Goal: Task Accomplishment & Management: Use online tool/utility

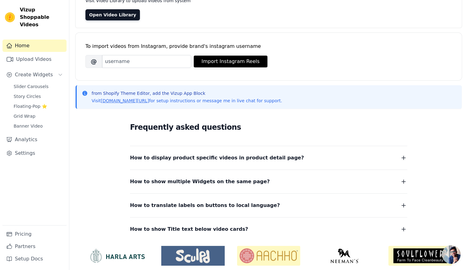
scroll to position [46, 0]
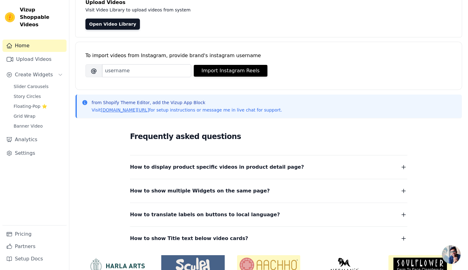
click at [75, 14] on div "Greetings 👋! Upload Videos Visit Video Library to upload videos from system Ope…" at bounding box center [268, 140] width 398 height 322
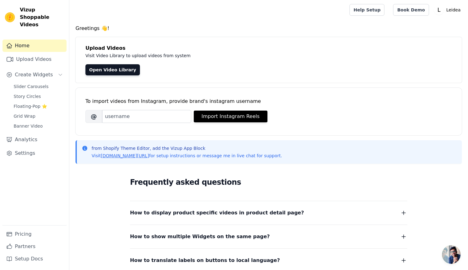
click at [174, 12] on div at bounding box center [208, 10] width 268 height 20
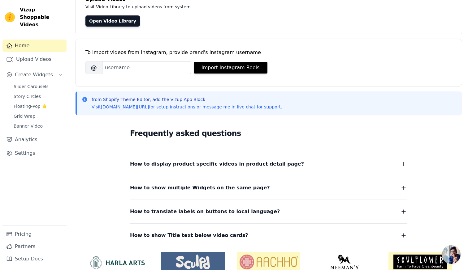
scroll to position [77, 0]
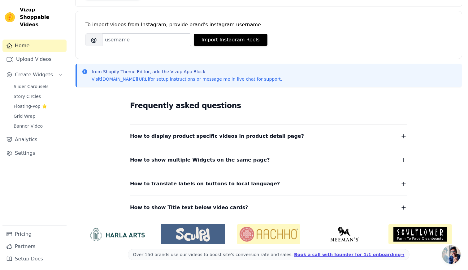
click at [32, 185] on div "Home Upload Videos Create Widgets Slider Carousels Story Circles Floating-Pop ⭐…" at bounding box center [34, 133] width 64 height 186
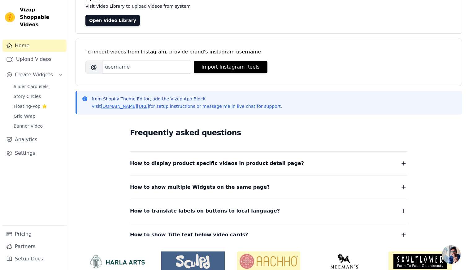
scroll to position [0, 0]
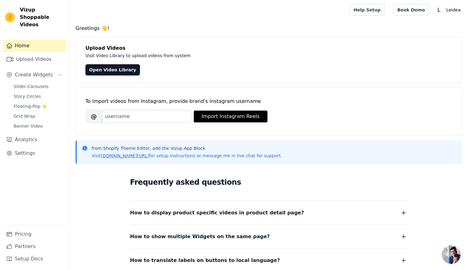
click at [75, 17] on div at bounding box center [208, 10] width 268 height 20
click at [107, 69] on link "Open Video Library" at bounding box center [112, 69] width 54 height 11
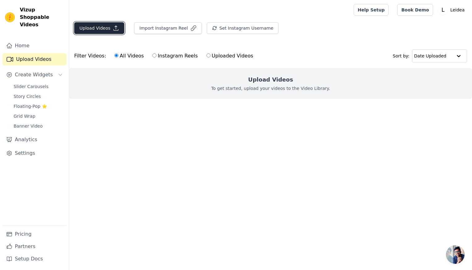
click at [108, 30] on button "Upload Videos" at bounding box center [99, 28] width 50 height 12
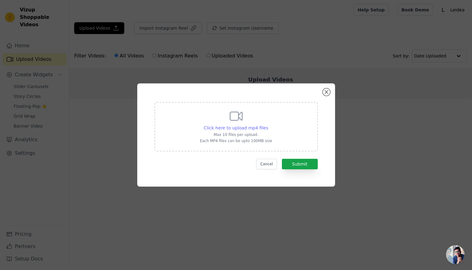
click at [257, 127] on span "Click here to upload mp4 files" at bounding box center [236, 128] width 65 height 5
click at [268, 125] on input "Click here to upload mp4 files Max 10 files per upload. Each MP4 files can be u…" at bounding box center [268, 125] width 0 height 0
type input "C:\fakepath\[DOMAIN_NAME]_7542887214628277559.mp4"
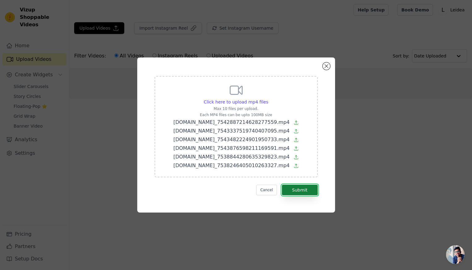
click at [307, 193] on button "Submit" at bounding box center [300, 190] width 36 height 11
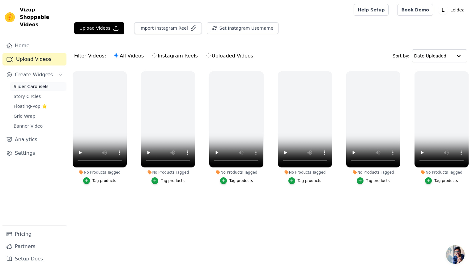
click at [19, 84] on span "Slider Carousels" at bounding box center [31, 87] width 35 height 6
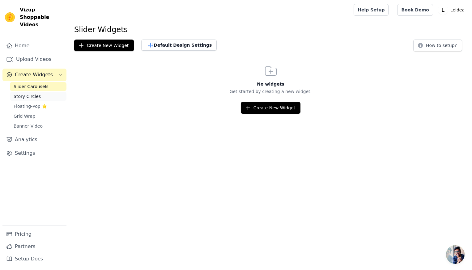
click at [23, 93] on span "Story Circles" at bounding box center [27, 96] width 27 height 6
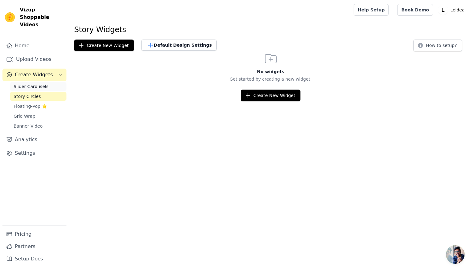
click at [32, 84] on span "Slider Carousels" at bounding box center [31, 87] width 35 height 6
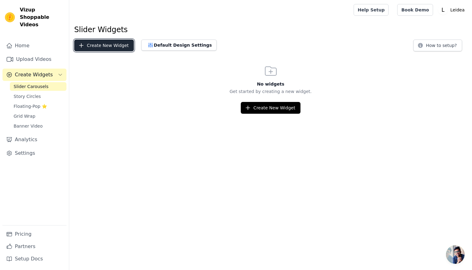
click at [105, 47] on button "Create New Widget" at bounding box center [104, 46] width 60 height 12
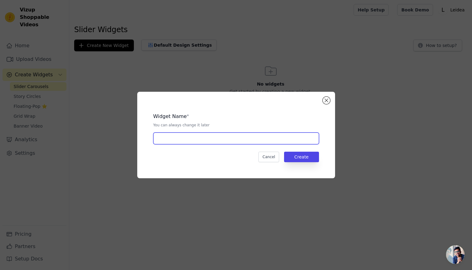
click at [225, 142] on input "text" at bounding box center [236, 139] width 166 height 12
type input "Video1"
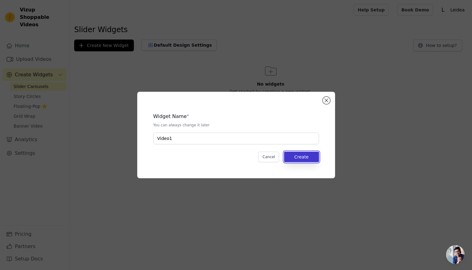
click at [317, 155] on button "Create" at bounding box center [301, 157] width 35 height 11
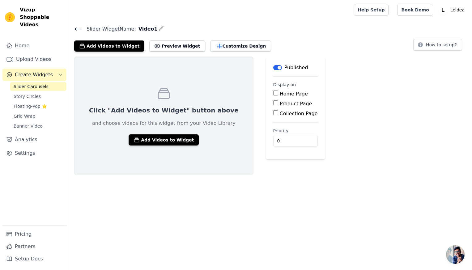
click at [273, 95] on input "Home Page" at bounding box center [275, 93] width 5 height 5
checkbox input "true"
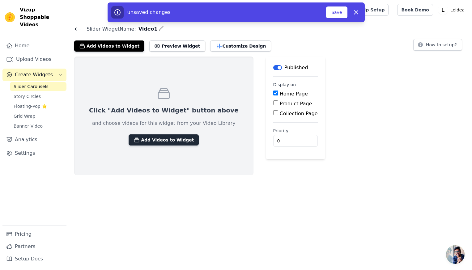
click at [167, 135] on button "Add Videos to Widget" at bounding box center [164, 140] width 70 height 11
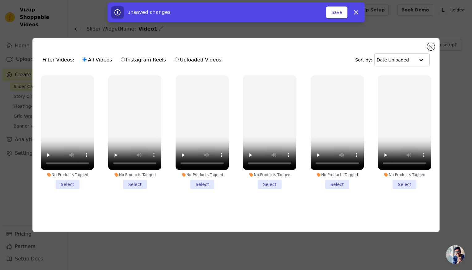
click at [59, 185] on li "No Products Tagged Select" at bounding box center [67, 132] width 53 height 114
click at [0, 0] on input "No Products Tagged Select" at bounding box center [0, 0] width 0 height 0
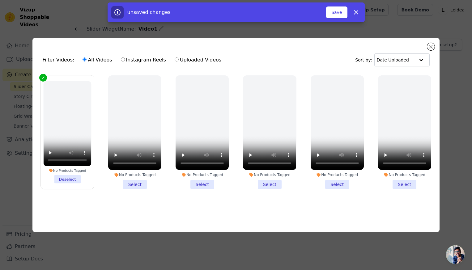
click at [136, 185] on li "No Products Tagged Select" at bounding box center [134, 132] width 53 height 114
click at [0, 0] on input "No Products Tagged Select" at bounding box center [0, 0] width 0 height 0
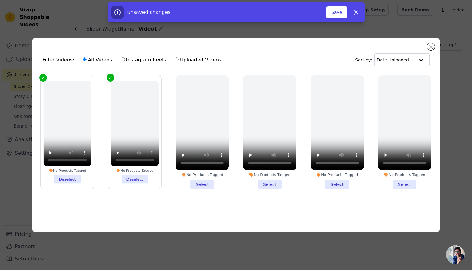
click at [199, 183] on li "No Products Tagged Select" at bounding box center [202, 132] width 53 height 114
click at [0, 0] on input "No Products Tagged Select" at bounding box center [0, 0] width 0 height 0
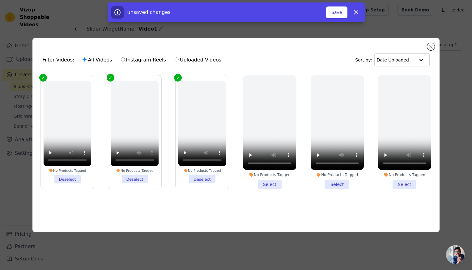
click at [269, 186] on li "No Products Tagged Select" at bounding box center [269, 132] width 53 height 114
click at [0, 0] on input "No Products Tagged Select" at bounding box center [0, 0] width 0 height 0
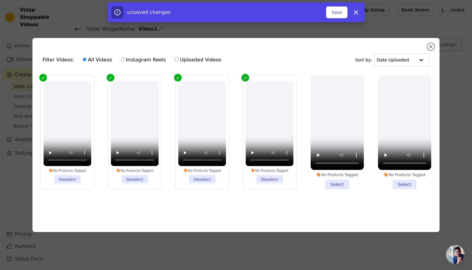
click at [339, 186] on li "No Products Tagged Select" at bounding box center [337, 132] width 53 height 114
click at [0, 0] on input "No Products Tagged Select" at bounding box center [0, 0] width 0 height 0
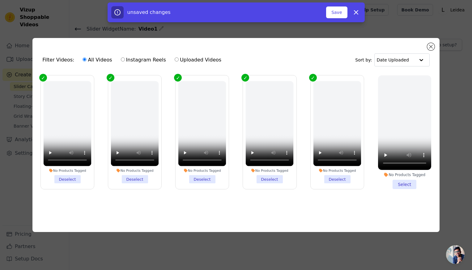
click at [410, 185] on li "No Products Tagged Select" at bounding box center [404, 132] width 53 height 114
click at [399, 184] on li "No Products Tagged Select" at bounding box center [404, 132] width 53 height 114
click at [0, 0] on input "No Products Tagged Select" at bounding box center [0, 0] width 0 height 0
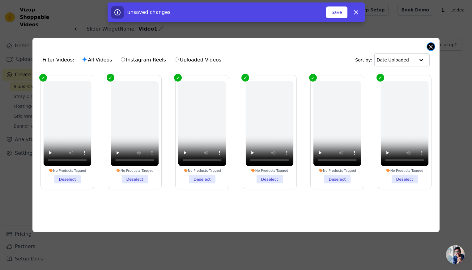
click at [433, 47] on button "Close modal" at bounding box center [430, 46] width 7 height 7
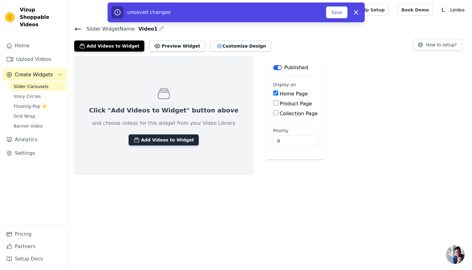
click at [182, 143] on button "Add Videos to Widget" at bounding box center [164, 140] width 70 height 11
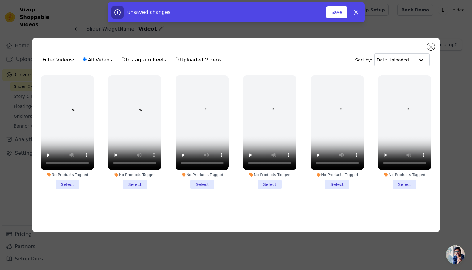
click at [61, 183] on li "No Products Tagged Select" at bounding box center [67, 132] width 53 height 114
click at [0, 0] on input "No Products Tagged Select" at bounding box center [0, 0] width 0 height 0
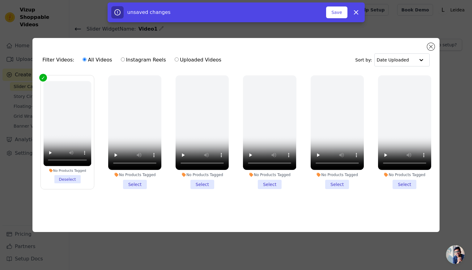
click at [133, 184] on li "No Products Tagged Select" at bounding box center [134, 132] width 53 height 114
click at [0, 0] on input "No Products Tagged Select" at bounding box center [0, 0] width 0 height 0
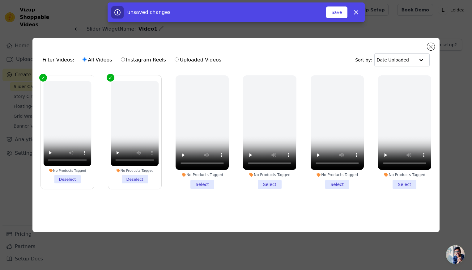
click at [211, 185] on li "No Products Tagged Select" at bounding box center [202, 132] width 53 height 114
click at [0, 0] on input "No Products Tagged Select" at bounding box center [0, 0] width 0 height 0
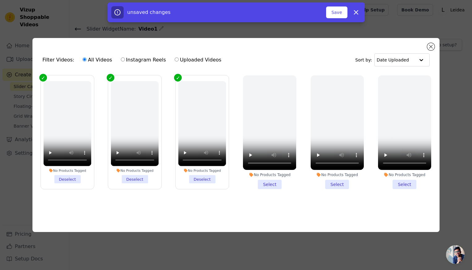
click at [263, 183] on li "No Products Tagged Select" at bounding box center [269, 132] width 53 height 114
click at [0, 0] on input "No Products Tagged Select" at bounding box center [0, 0] width 0 height 0
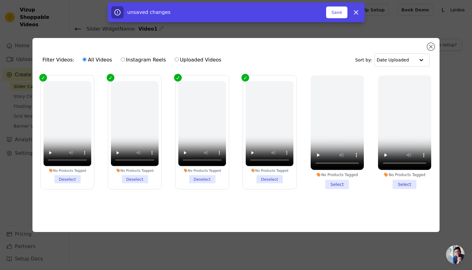
click at [331, 184] on li "No Products Tagged Select" at bounding box center [337, 132] width 53 height 114
click at [0, 0] on input "No Products Tagged Select" at bounding box center [0, 0] width 0 height 0
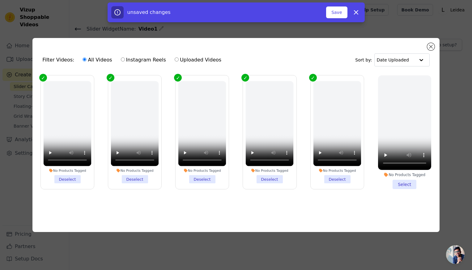
click at [405, 182] on li "No Products Tagged Select" at bounding box center [404, 132] width 53 height 114
click at [0, 0] on input "No Products Tagged Select" at bounding box center [0, 0] width 0 height 0
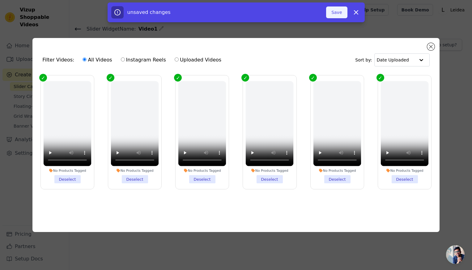
click at [339, 7] on button "Save" at bounding box center [336, 12] width 21 height 12
click at [334, 14] on button "Save" at bounding box center [336, 12] width 21 height 12
click at [436, 48] on div "Filter Videos: All Videos Instagram Reels Uploaded Videos Sort by: Date Uploade…" at bounding box center [235, 135] width 407 height 194
click at [436, 46] on div "Filter Videos: All Videos Instagram Reels Uploaded Videos Sort by: Date Uploade…" at bounding box center [235, 135] width 407 height 194
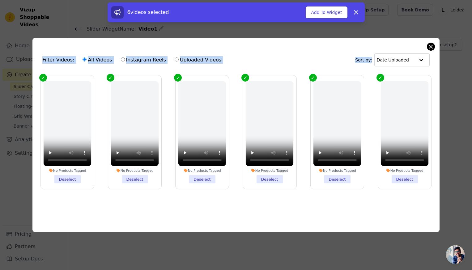
drag, startPoint x: 435, startPoint y: 44, endPoint x: 431, endPoint y: 46, distance: 4.6
click at [432, 45] on div "Filter Videos: All Videos Instagram Reels Uploaded Videos Sort by: Date Uploade…" at bounding box center [235, 135] width 407 height 194
click at [431, 46] on button "Close modal" at bounding box center [430, 46] width 7 height 7
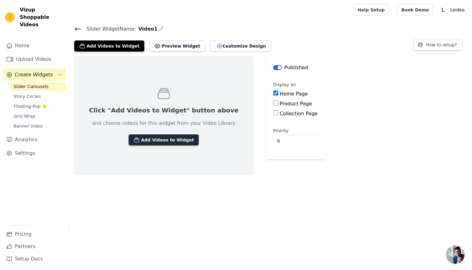
click at [157, 144] on button "Add Videos to Widget" at bounding box center [164, 140] width 70 height 11
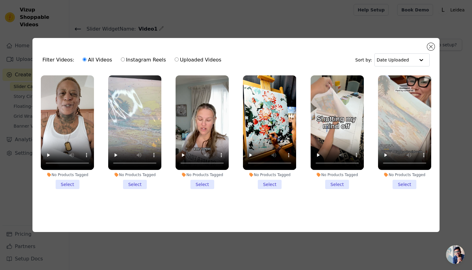
click at [71, 188] on div "No Products Tagged Select" at bounding box center [67, 132] width 60 height 121
click at [72, 185] on li "No Products Tagged Select" at bounding box center [67, 132] width 53 height 114
click at [0, 0] on input "No Products Tagged Select" at bounding box center [0, 0] width 0 height 0
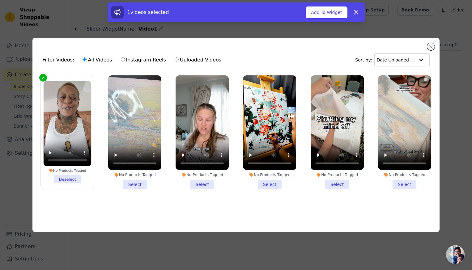
click at [145, 180] on li "No Products Tagged Select" at bounding box center [134, 132] width 53 height 114
click at [0, 0] on input "No Products Tagged Select" at bounding box center [0, 0] width 0 height 0
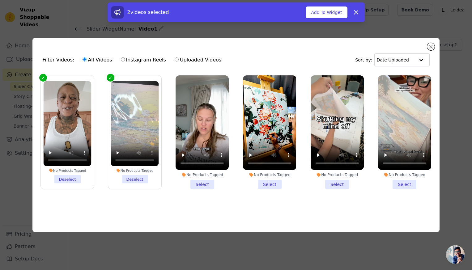
click at [193, 186] on li "No Products Tagged Select" at bounding box center [202, 132] width 53 height 114
click at [0, 0] on input "No Products Tagged Select" at bounding box center [0, 0] width 0 height 0
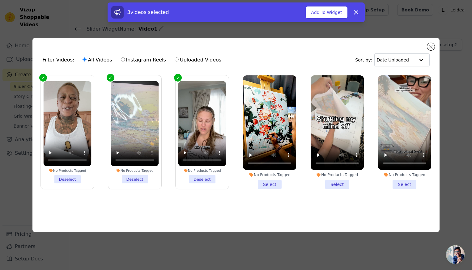
drag, startPoint x: 276, startPoint y: 187, endPoint x: 279, endPoint y: 183, distance: 5.2
click at [276, 186] on li "No Products Tagged Select" at bounding box center [269, 132] width 53 height 114
click at [0, 0] on input "No Products Tagged Select" at bounding box center [0, 0] width 0 height 0
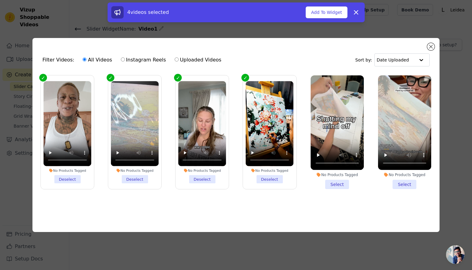
click at [325, 179] on li "No Products Tagged Select" at bounding box center [337, 132] width 53 height 114
click at [0, 0] on input "No Products Tagged Select" at bounding box center [0, 0] width 0 height 0
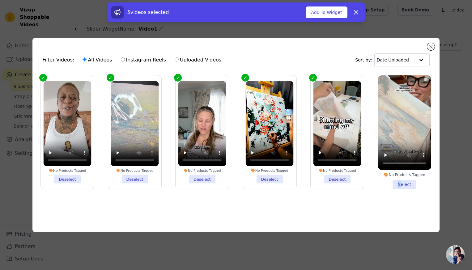
click at [401, 182] on li "No Products Tagged Select" at bounding box center [404, 132] width 53 height 114
click at [403, 181] on li "No Products Tagged Select" at bounding box center [404, 132] width 53 height 114
click at [0, 0] on input "No Products Tagged Select" at bounding box center [0, 0] width 0 height 0
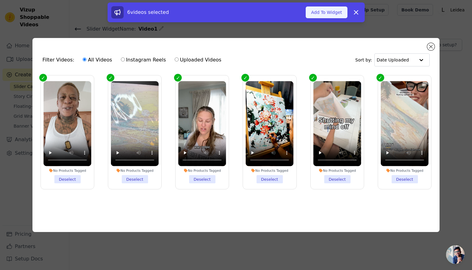
click at [332, 15] on button "Add To Widget" at bounding box center [326, 12] width 41 height 12
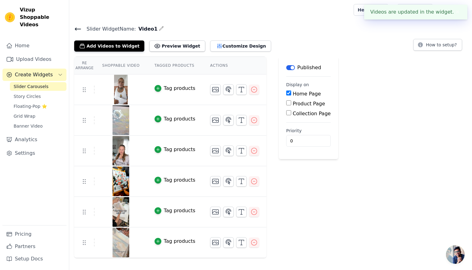
click at [287, 105] on input "Product Page" at bounding box center [288, 103] width 5 height 5
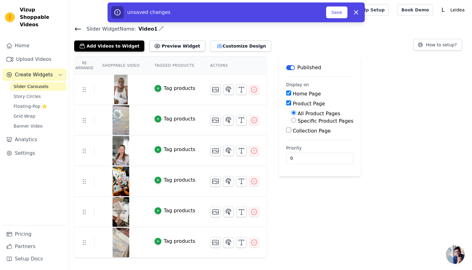
click at [288, 102] on input "Product Page" at bounding box center [288, 103] width 5 height 5
checkbox input "false"
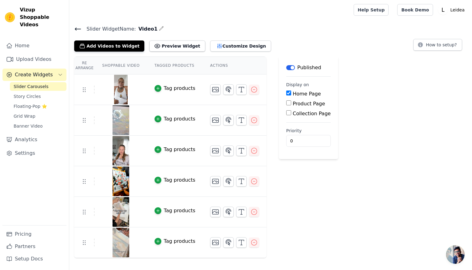
click at [370, 94] on div "Re Arrange Shoppable Video Tagged Products Actions Tag products Tag products Ta…" at bounding box center [270, 158] width 403 height 202
click at [207, 20] on main "Slider Widget Name: Video1 Add Videos to Widget Preview Widget Customize Design…" at bounding box center [270, 139] width 403 height 238
click at [181, 48] on button "Preview Widget" at bounding box center [177, 46] width 56 height 11
click at [384, 151] on div "Re Arrange Shoppable Video Tagged Products Actions Tag products Tag products Ta…" at bounding box center [270, 158] width 403 height 202
click at [158, 181] on icon "button" at bounding box center [158, 180] width 4 height 4
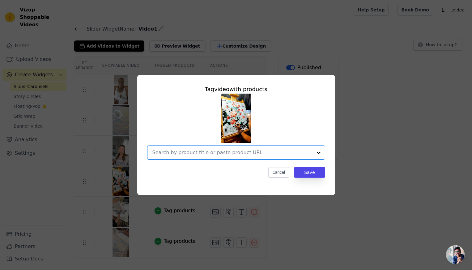
click at [253, 154] on input "text" at bounding box center [232, 152] width 160 height 7
click at [241, 154] on input "text" at bounding box center [232, 152] width 160 height 7
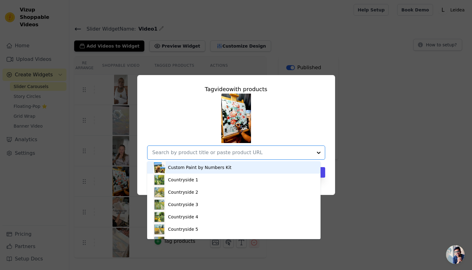
paste input "[URL][DOMAIN_NAME]"
type input "[URL][DOMAIN_NAME]"
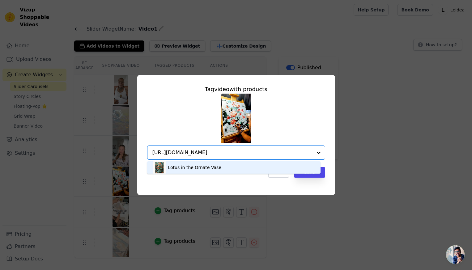
click at [228, 173] on div "Lotus in the Ornate Vase" at bounding box center [233, 167] width 161 height 12
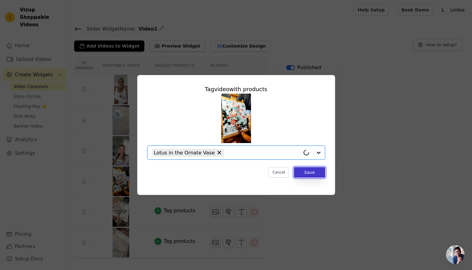
click at [309, 172] on button "Save" at bounding box center [309, 172] width 31 height 11
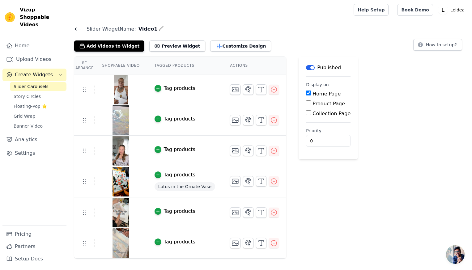
click at [183, 242] on div "Tag products" at bounding box center [180, 241] width 32 height 7
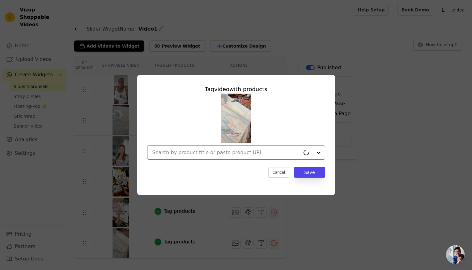
click at [214, 152] on input "text" at bounding box center [226, 152] width 148 height 7
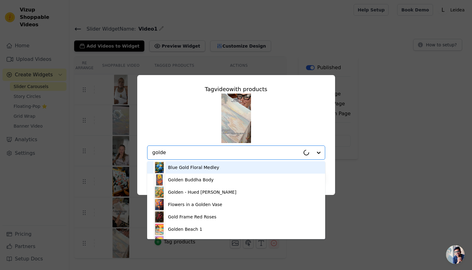
type input "golden"
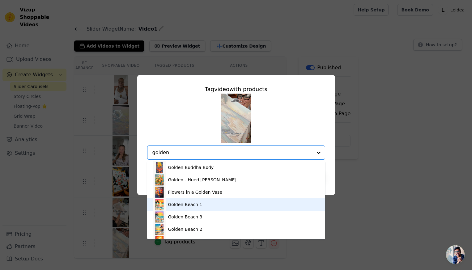
click at [185, 206] on div "Golden Beach 1" at bounding box center [185, 205] width 34 height 6
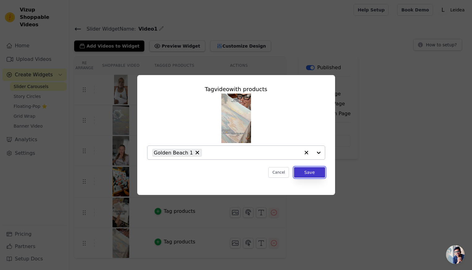
click at [314, 175] on button "Save" at bounding box center [309, 172] width 31 height 11
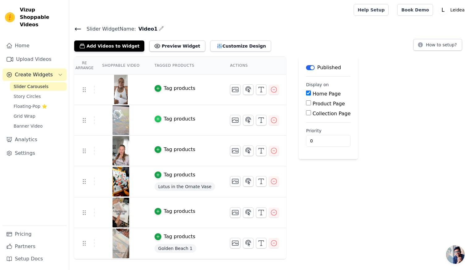
click at [157, 117] on icon "button" at bounding box center [158, 119] width 4 height 4
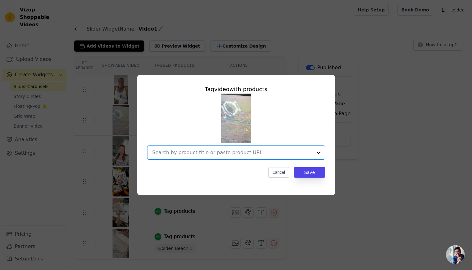
click at [239, 154] on input "text" at bounding box center [232, 152] width 160 height 7
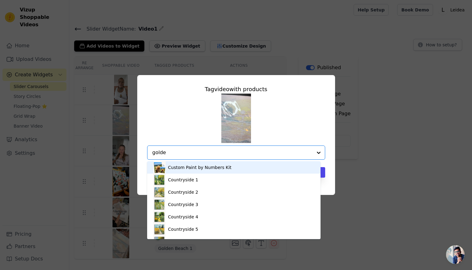
type input "golden"
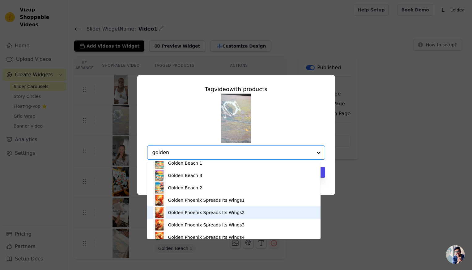
scroll to position [11, 0]
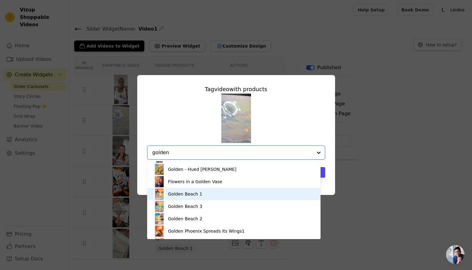
click at [181, 195] on div "Golden Beach 1" at bounding box center [185, 194] width 34 height 6
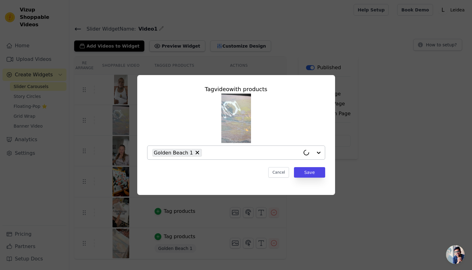
click at [303, 166] on div "Tag video with products Golden Beach 1 Cancel Save" at bounding box center [236, 131] width 188 height 103
click at [302, 170] on button "Save" at bounding box center [309, 172] width 31 height 11
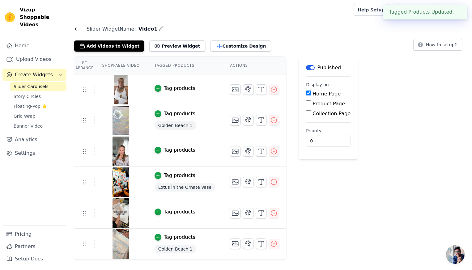
click at [120, 155] on img at bounding box center [120, 152] width 17 height 30
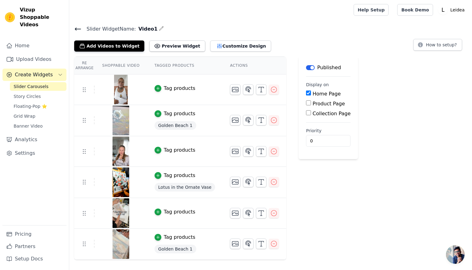
click at [123, 157] on img at bounding box center [120, 152] width 17 height 30
click at [157, 148] on icon "button" at bounding box center [158, 150] width 4 height 4
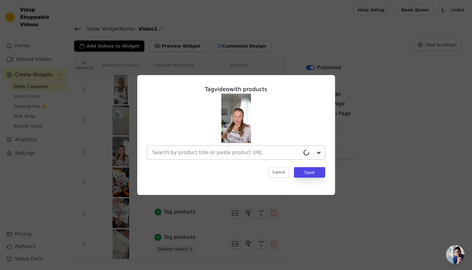
click at [161, 153] on input "text" at bounding box center [226, 152] width 148 height 7
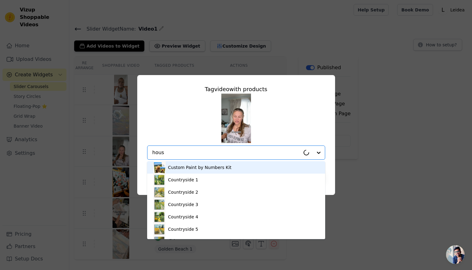
type input "house"
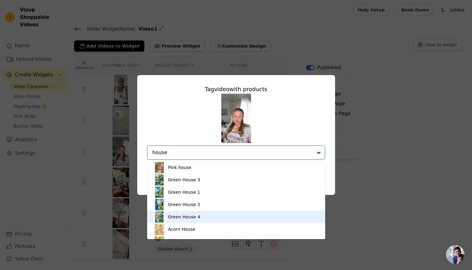
click at [203, 216] on div "Green House 4" at bounding box center [236, 217] width 166 height 12
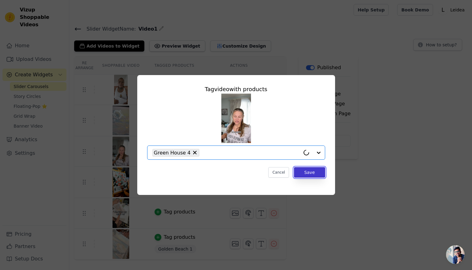
click at [316, 175] on button "Save" at bounding box center [309, 172] width 31 height 11
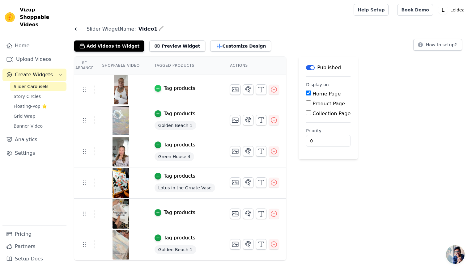
click at [157, 88] on icon "button" at bounding box center [158, 88] width 3 height 3
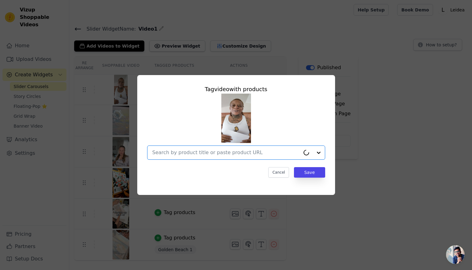
click at [220, 154] on input "text" at bounding box center [226, 152] width 148 height 7
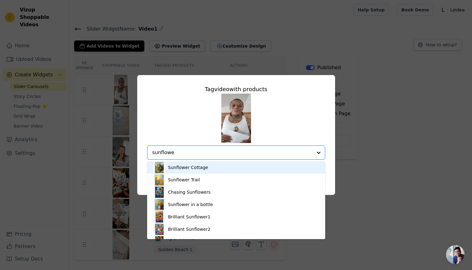
type input "sunflowers"
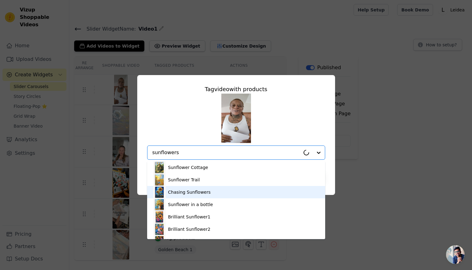
click at [196, 192] on div "Chasing Sunflowers" at bounding box center [189, 192] width 43 height 6
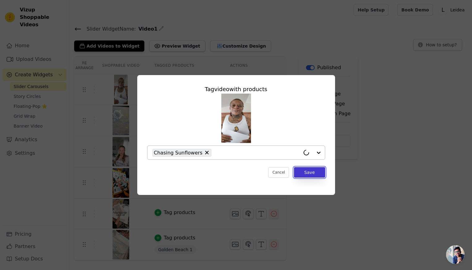
click at [310, 175] on button "Save" at bounding box center [309, 172] width 31 height 11
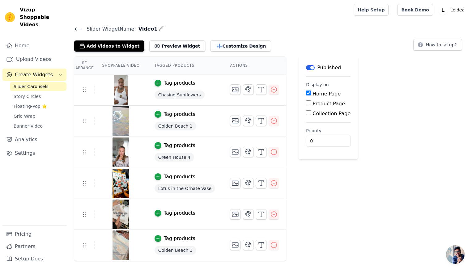
click at [120, 221] on img at bounding box center [120, 215] width 17 height 30
click at [158, 213] on icon "button" at bounding box center [158, 213] width 4 height 4
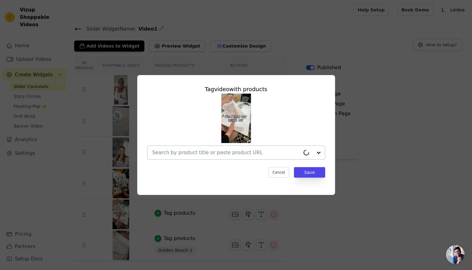
click at [186, 153] on input "text" at bounding box center [226, 152] width 148 height 7
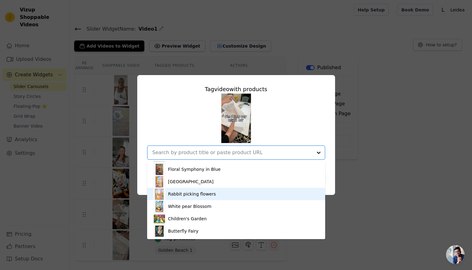
scroll to position [1151, 0]
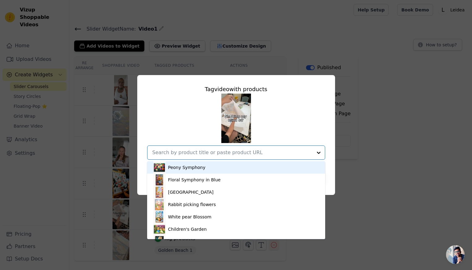
click at [210, 153] on input "text" at bounding box center [232, 152] width 160 height 7
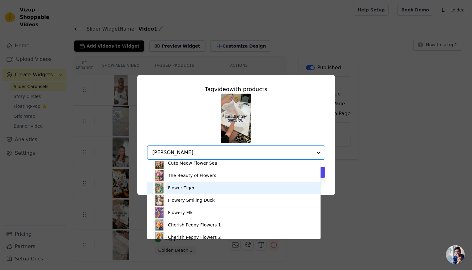
scroll to position [0, 0]
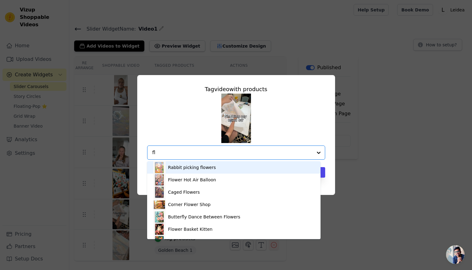
type input "f"
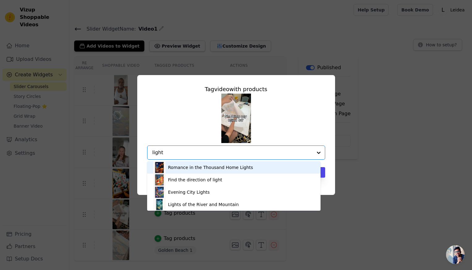
click at [164, 151] on input "light" at bounding box center [232, 152] width 160 height 7
type input "l"
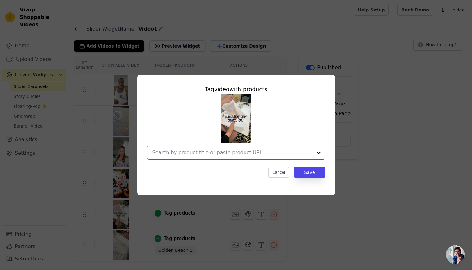
click at [197, 154] on input "text" at bounding box center [232, 152] width 160 height 7
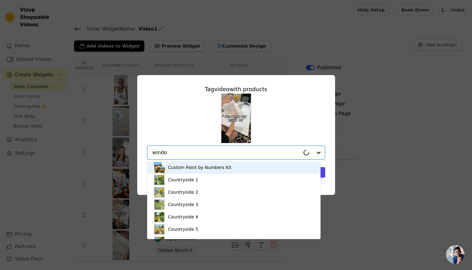
type input "window"
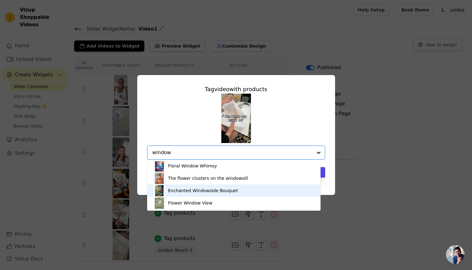
scroll to position [2, 0]
click at [191, 190] on div "Enchanted Windowside Bouquet" at bounding box center [203, 190] width 70 height 6
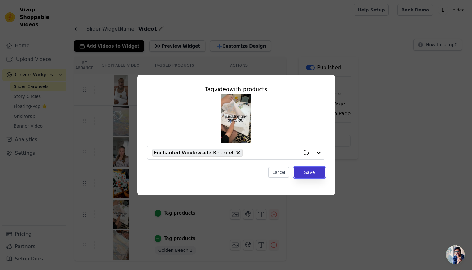
click at [317, 171] on button "Save" at bounding box center [309, 172] width 31 height 11
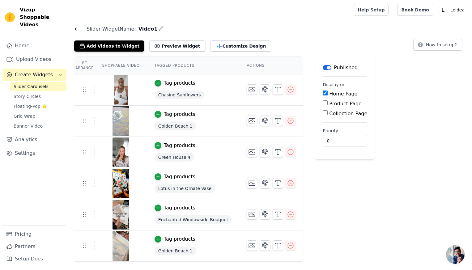
click at [181, 251] on span "Golden Beach 1" at bounding box center [176, 251] width 42 height 9
click at [179, 249] on span "Golden Beach 1" at bounding box center [176, 251] width 42 height 9
click at [158, 239] on icon "button" at bounding box center [158, 239] width 4 height 4
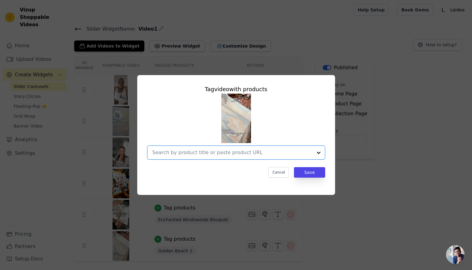
click at [195, 153] on input "text" at bounding box center [232, 152] width 160 height 7
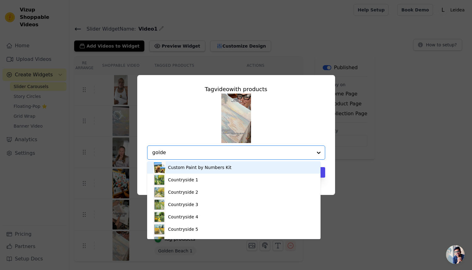
type input "golden"
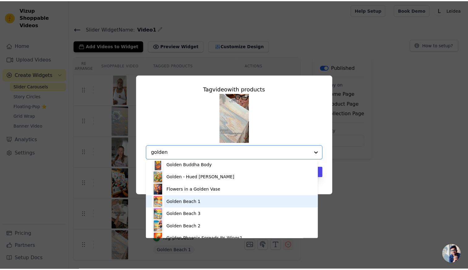
scroll to position [0, 0]
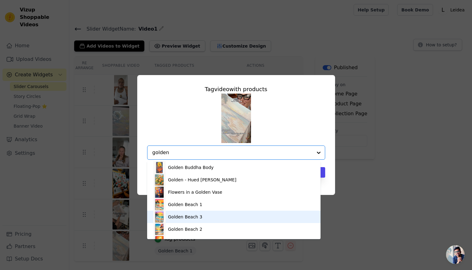
click at [176, 216] on div "Golden Beach 3" at bounding box center [185, 217] width 34 height 6
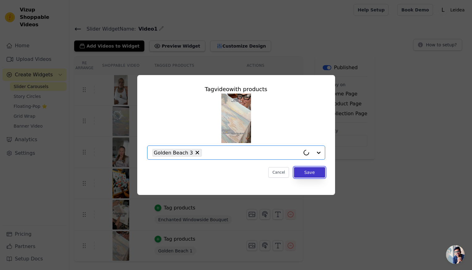
click at [320, 174] on button "Save" at bounding box center [309, 172] width 31 height 11
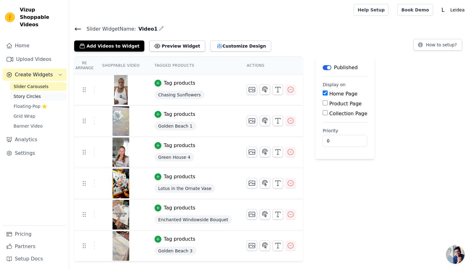
click at [25, 93] on span "Story Circles" at bounding box center [27, 96] width 27 height 6
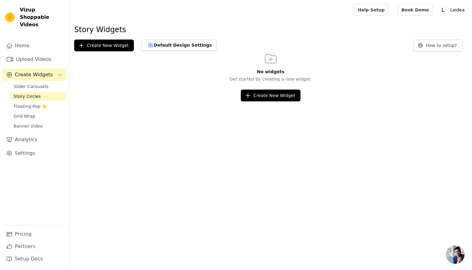
click at [180, 101] on html "Vizup Shoppable Videos Home Upload Videos Create Widgets Slider Carousels Story…" at bounding box center [236, 50] width 472 height 101
click at [285, 97] on button "Create New Widget" at bounding box center [271, 96] width 60 height 12
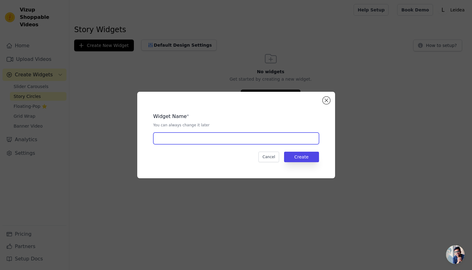
click at [172, 144] on input "text" at bounding box center [236, 139] width 166 height 12
type input "Story"
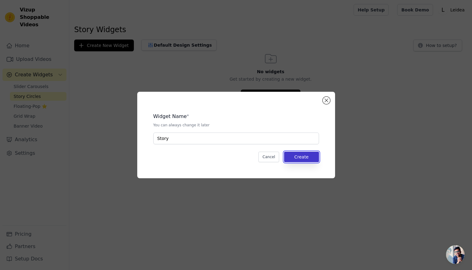
click at [301, 161] on button "Create" at bounding box center [301, 157] width 35 height 11
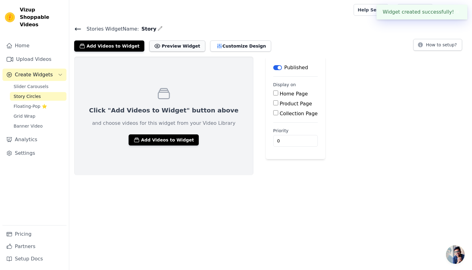
click at [162, 41] on button "Preview Widget" at bounding box center [177, 46] width 56 height 11
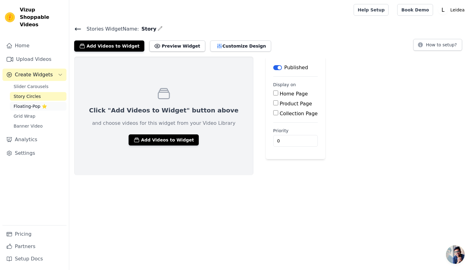
click at [28, 103] on span "Floating-Pop ⭐" at bounding box center [30, 106] width 33 height 6
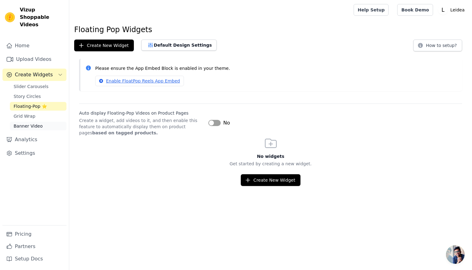
click at [30, 123] on span "Banner Video" at bounding box center [28, 126] width 29 height 6
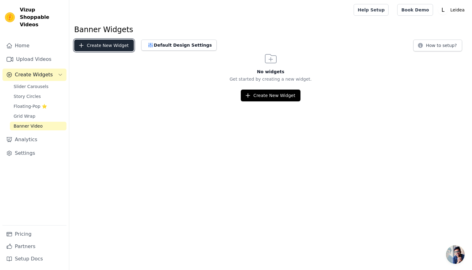
click at [112, 48] on button "Create New Widget" at bounding box center [104, 46] width 60 height 12
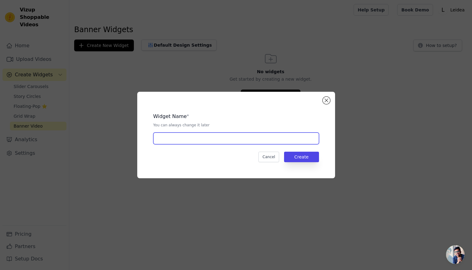
click at [191, 139] on input "text" at bounding box center [236, 139] width 166 height 12
drag, startPoint x: 160, startPoint y: 140, endPoint x: 155, endPoint y: 140, distance: 4.6
click at [155, 140] on input "banner V1" at bounding box center [236, 139] width 166 height 12
type input "Banner V1"
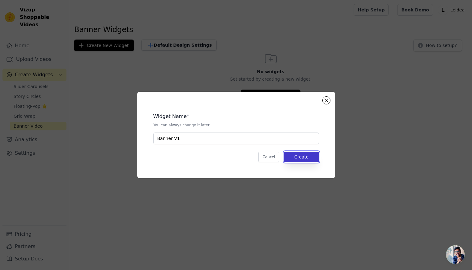
click at [311, 161] on button "Create" at bounding box center [301, 157] width 35 height 11
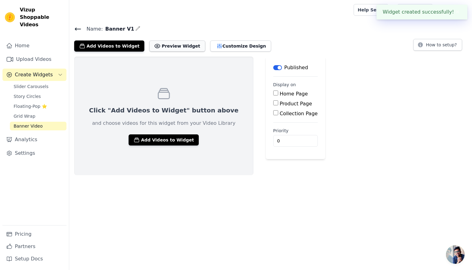
click at [167, 47] on button "Preview Widget" at bounding box center [177, 46] width 56 height 11
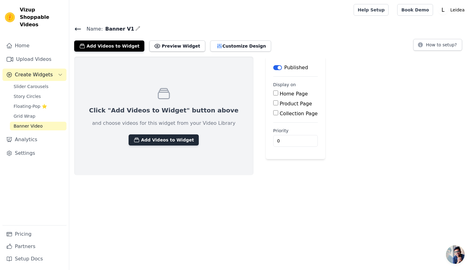
click at [174, 140] on button "Add Videos to Widget" at bounding box center [164, 140] width 70 height 11
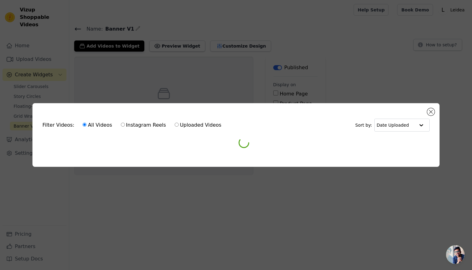
click at [205, 208] on div "Filter Videos: All Videos Instagram Reels Uploaded Videos Sort by: Date Uploade…" at bounding box center [236, 135] width 472 height 270
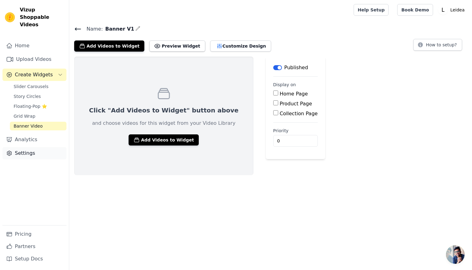
click at [33, 148] on link "Settings" at bounding box center [34, 153] width 64 height 12
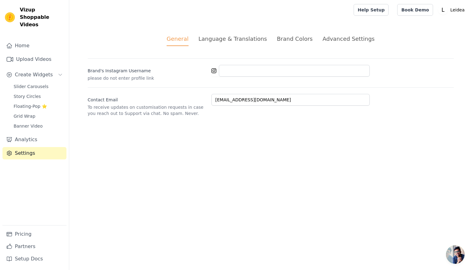
click at [221, 35] on div "Language & Translations" at bounding box center [233, 39] width 69 height 8
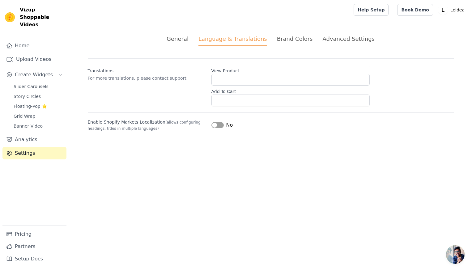
click at [303, 39] on div "Brand Colors" at bounding box center [295, 39] width 36 height 8
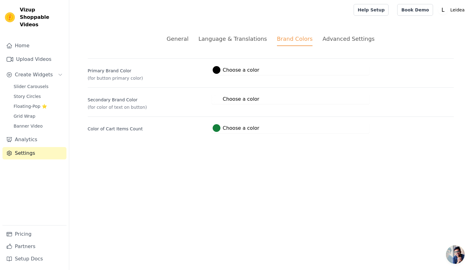
click at [216, 128] on div at bounding box center [217, 128] width 8 height 8
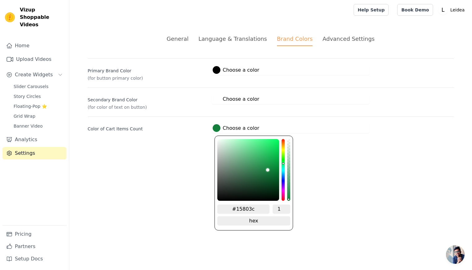
type input "#80141c"
click at [283, 200] on div "hue channel" at bounding box center [283, 170] width 3 height 62
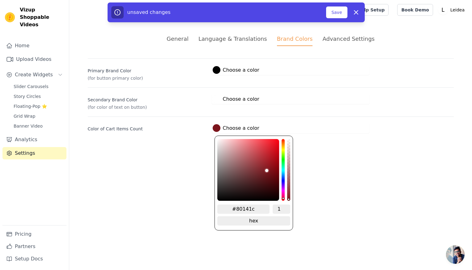
type input "#7c151c"
type input "#7e151c"
type input "#7f141b"
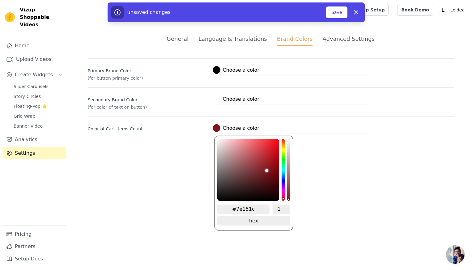
type input "#7f141b"
type input "#7f131a"
type input "#801219"
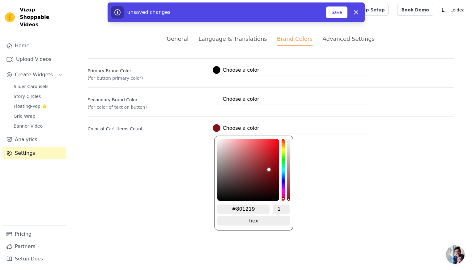
click at [271, 170] on div "color picker" at bounding box center [248, 170] width 62 height 62
click at [329, 148] on html "Vizup Shoppable Videos Home Upload Videos Create Widgets Slider Carousels Story…" at bounding box center [236, 74] width 472 height 148
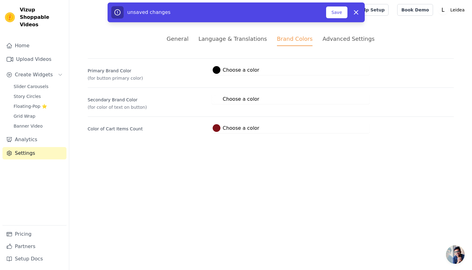
click at [187, 41] on div "General" at bounding box center [178, 39] width 22 height 8
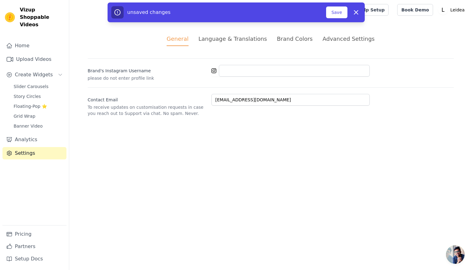
click at [299, 39] on div "Brand Colors" at bounding box center [295, 39] width 36 height 8
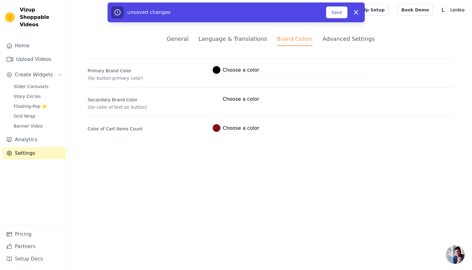
click at [331, 39] on div "Advanced Settings" at bounding box center [349, 39] width 52 height 8
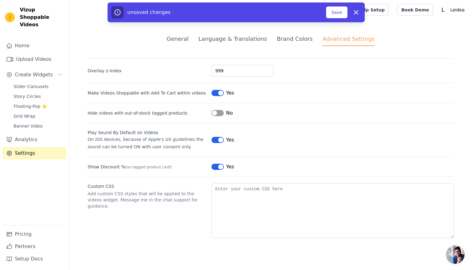
click at [256, 40] on div "Language & Translations" at bounding box center [233, 39] width 69 height 8
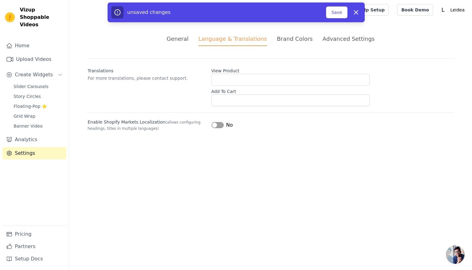
click at [220, 127] on button "Label" at bounding box center [218, 125] width 12 height 6
click at [230, 146] on html "Vizup Shoppable Videos Home Upload Videos Create Widgets Slider Carousels Story…" at bounding box center [236, 73] width 472 height 146
click at [341, 16] on button "Save" at bounding box center [336, 12] width 21 height 12
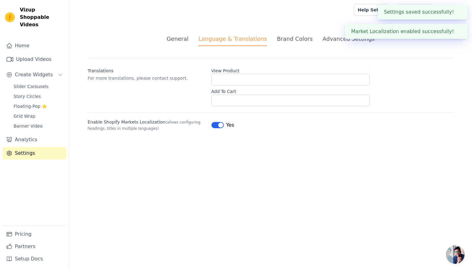
click at [293, 39] on div "Brand Colors" at bounding box center [295, 39] width 36 height 8
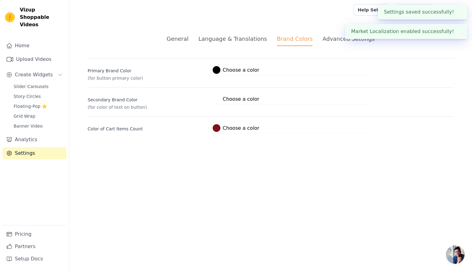
click at [192, 148] on html "Settings saved successfully! ✖ Market Localization enabled successfully! ✖ Vizu…" at bounding box center [236, 74] width 472 height 148
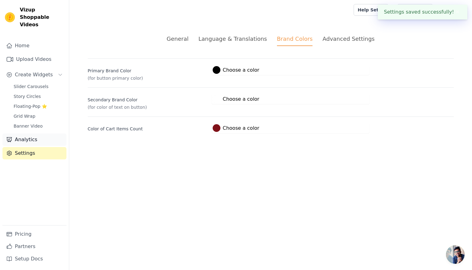
click at [30, 134] on link "Analytics" at bounding box center [34, 140] width 64 height 12
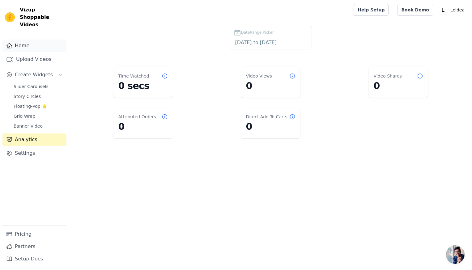
click at [39, 41] on link "Home" at bounding box center [34, 46] width 64 height 12
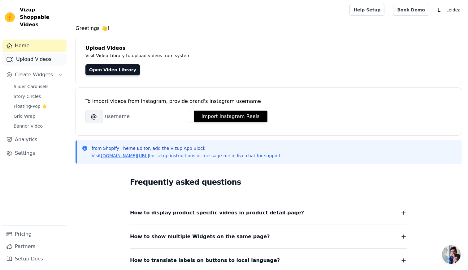
click at [32, 55] on link "Upload Videos" at bounding box center [34, 59] width 64 height 12
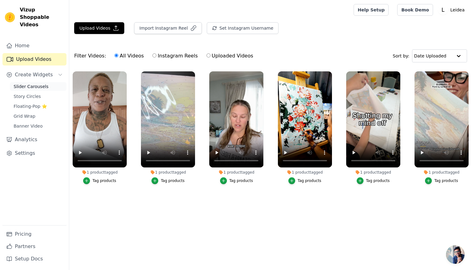
click at [25, 84] on span "Slider Carousels" at bounding box center [31, 87] width 35 height 6
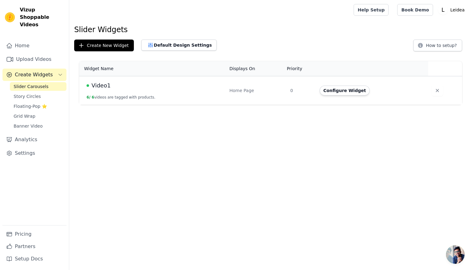
click at [126, 95] on button "6 / 6 videos are tagged with products." at bounding box center [121, 97] width 69 height 5
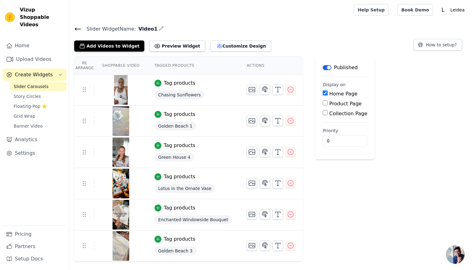
click at [323, 102] on input "Product Page" at bounding box center [325, 103] width 5 height 5
checkbox input "true"
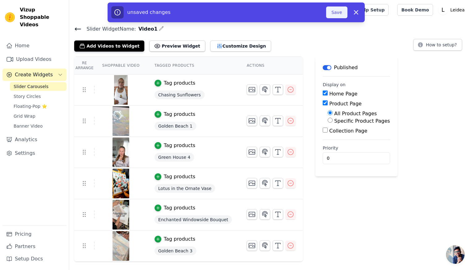
click at [333, 9] on button "Save" at bounding box center [336, 12] width 21 height 12
click at [338, 13] on button "Save" at bounding box center [336, 12] width 21 height 12
